Goal: Task Accomplishment & Management: Use online tool/utility

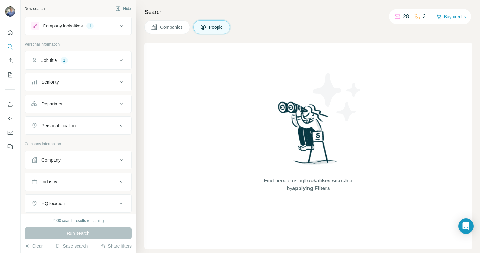
click at [87, 26] on div "Company lookalikes 1" at bounding box center [74, 26] width 86 height 8
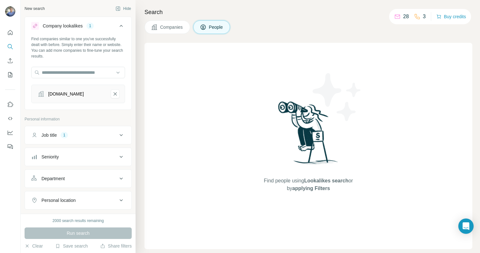
click at [87, 26] on div "Company lookalikes 1" at bounding box center [74, 26] width 86 height 8
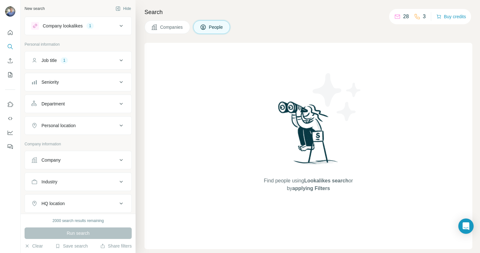
click at [83, 108] on button "Department" at bounding box center [78, 103] width 107 height 15
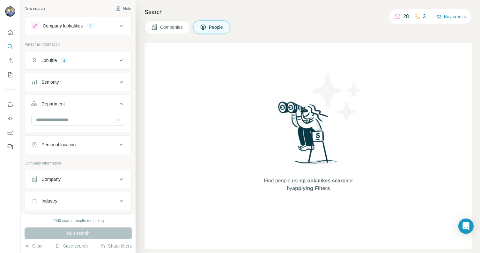
click at [83, 106] on div "Department" at bounding box center [74, 103] width 86 height 6
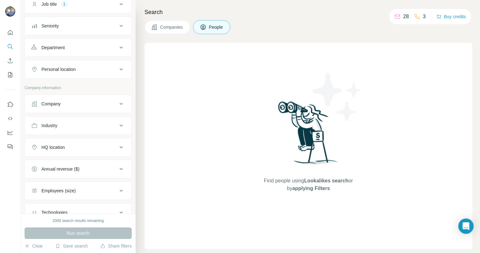
scroll to position [93, 0]
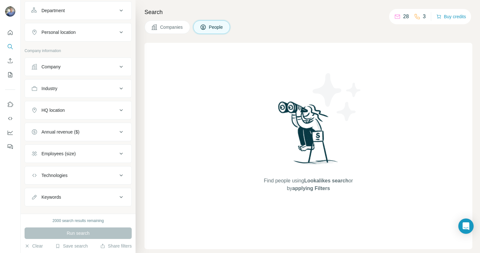
click at [85, 84] on button "Industry" at bounding box center [78, 88] width 107 height 15
click at [81, 102] on input at bounding box center [74, 104] width 79 height 7
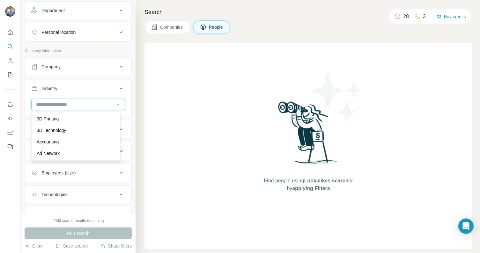
click at [73, 103] on input at bounding box center [74, 104] width 79 height 7
type input "*"
type input "****"
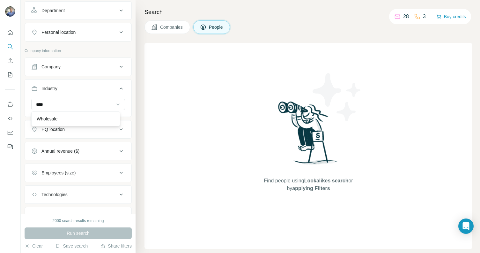
click at [71, 119] on div "Wholesale" at bounding box center [76, 118] width 78 height 6
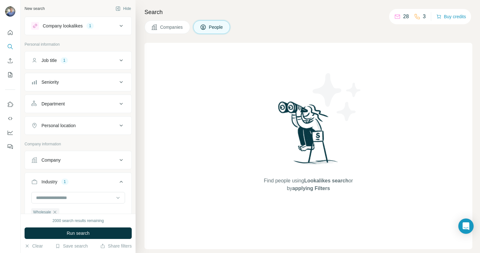
click at [86, 50] on div "Personal information" at bounding box center [78, 46] width 107 height 10
click at [86, 60] on div "Job title 1" at bounding box center [74, 60] width 86 height 6
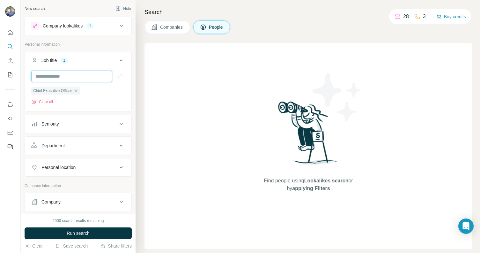
click at [77, 80] on input "text" at bounding box center [71, 75] width 81 height 11
type input "**********"
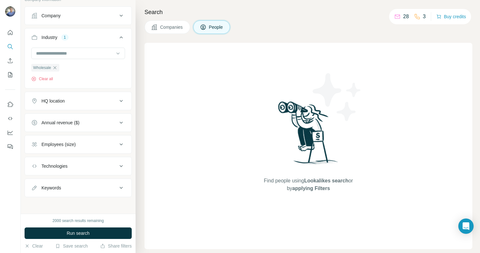
scroll to position [199, 0]
click at [75, 235] on span "Run search" at bounding box center [78, 233] width 23 height 6
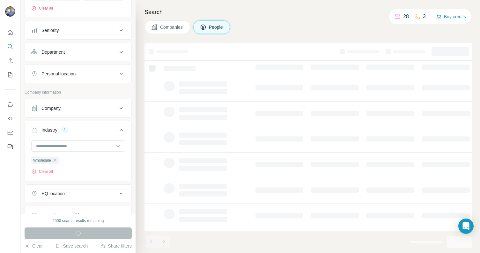
scroll to position [0, 0]
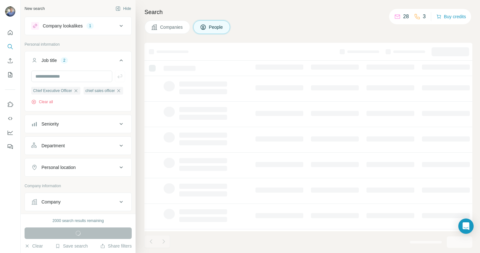
click at [83, 25] on div "Company lookalikes" at bounding box center [63, 26] width 40 height 6
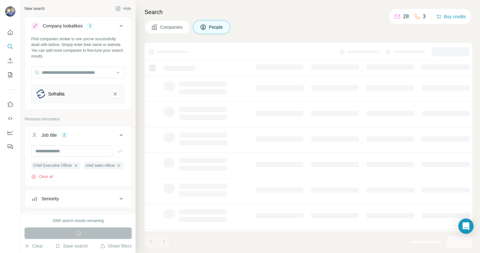
click at [83, 25] on div "Company lookalikes" at bounding box center [63, 26] width 40 height 6
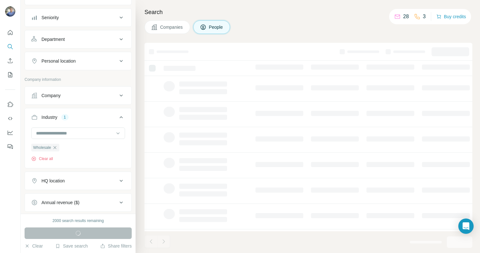
scroll to position [108, 0]
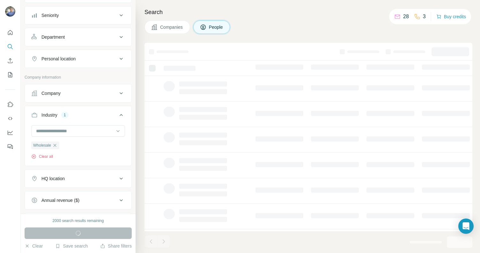
click at [90, 62] on div "Personal location" at bounding box center [74, 58] width 86 height 6
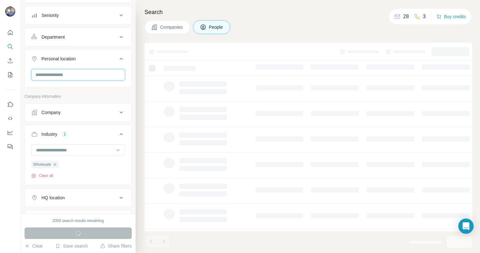
click at [80, 80] on input "text" at bounding box center [78, 74] width 94 height 11
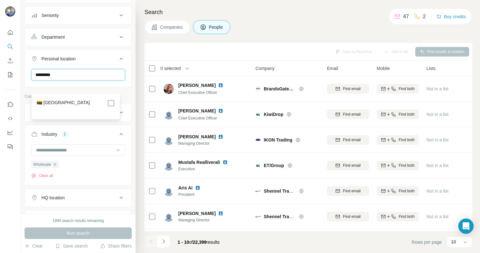
type input "*********"
click at [74, 101] on div "🇱🇹 [GEOGRAPHIC_DATA]" at bounding box center [76, 103] width 78 height 8
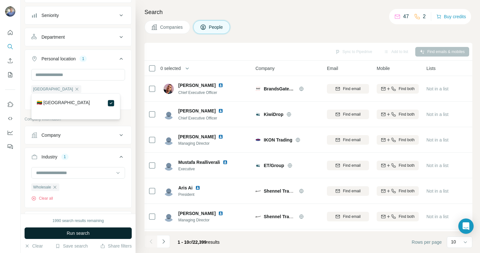
click at [86, 230] on span "Run search" at bounding box center [78, 233] width 23 height 6
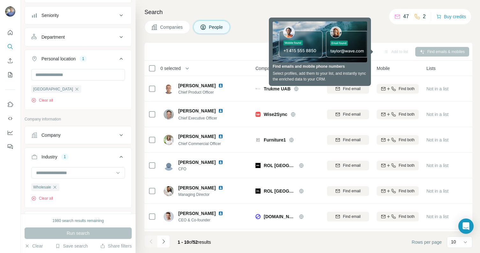
click at [398, 34] on div "Search Companies People Sync to Pipedrive Add to list Find emails & mobiles 0 s…" at bounding box center [308, 126] width 344 height 253
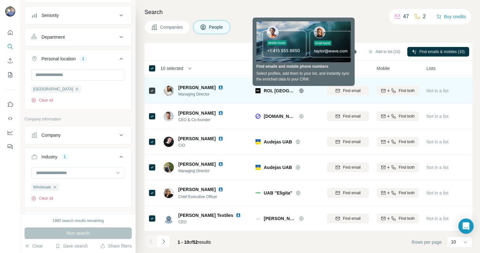
scroll to position [104, 0]
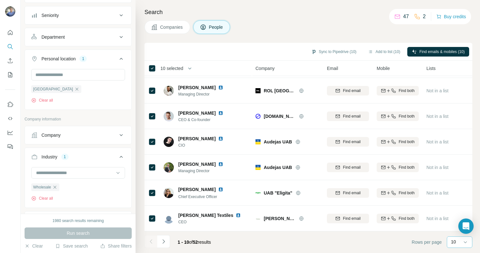
click at [457, 243] on div "10" at bounding box center [459, 241] width 16 height 6
click at [458, 194] on div "60" at bounding box center [459, 193] width 15 height 6
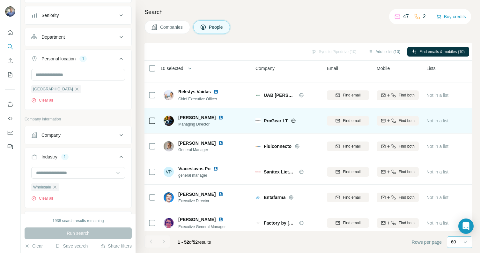
scroll to position [1175, 0]
